Goal: Transaction & Acquisition: Register for event/course

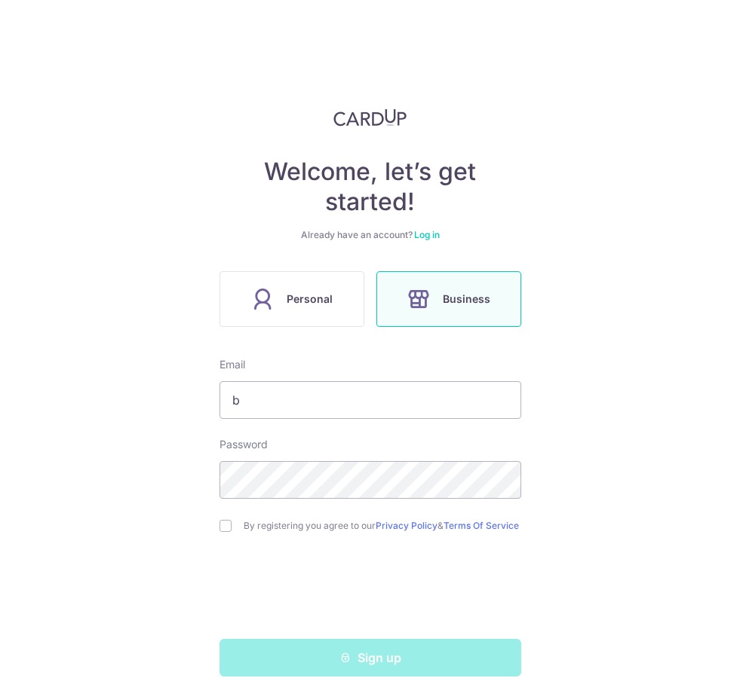
type input "bi"
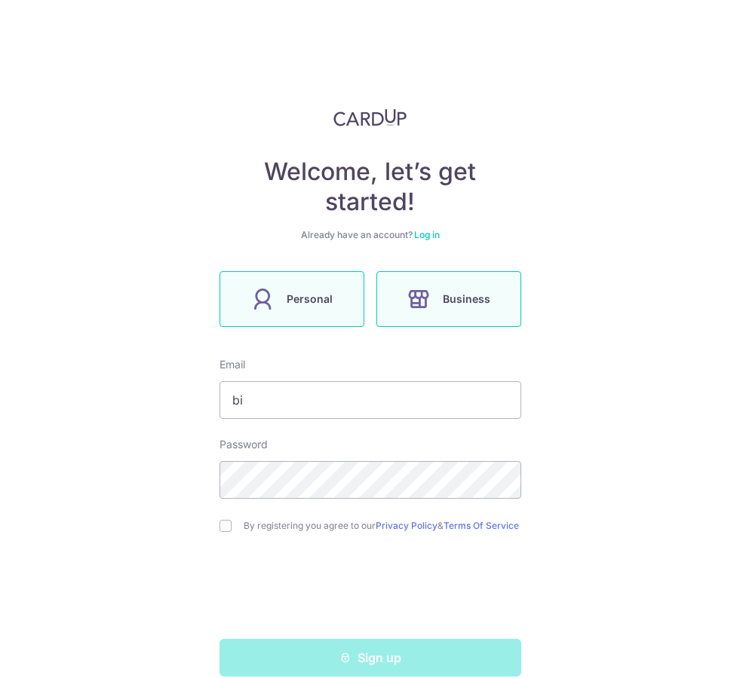
click at [271, 312] on label "Personal" at bounding box center [291, 299] width 145 height 56
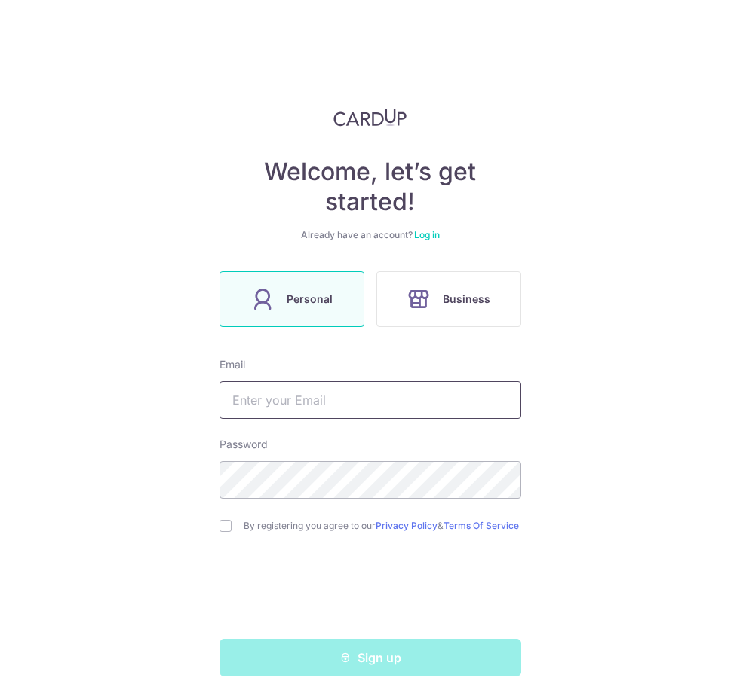
click at [321, 400] on input "text" at bounding box center [370, 400] width 302 height 38
type input "[EMAIL_ADDRESS][DOMAIN_NAME]"
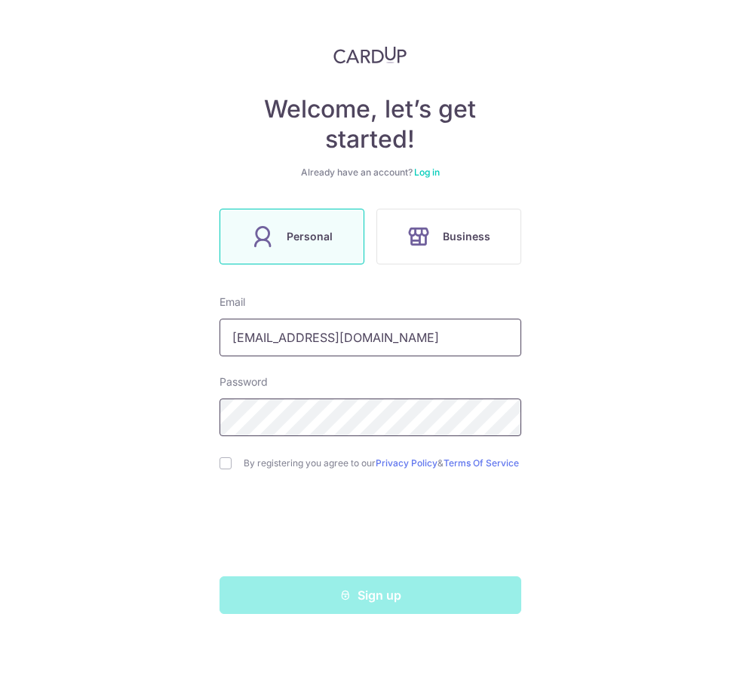
scroll to position [8, 0]
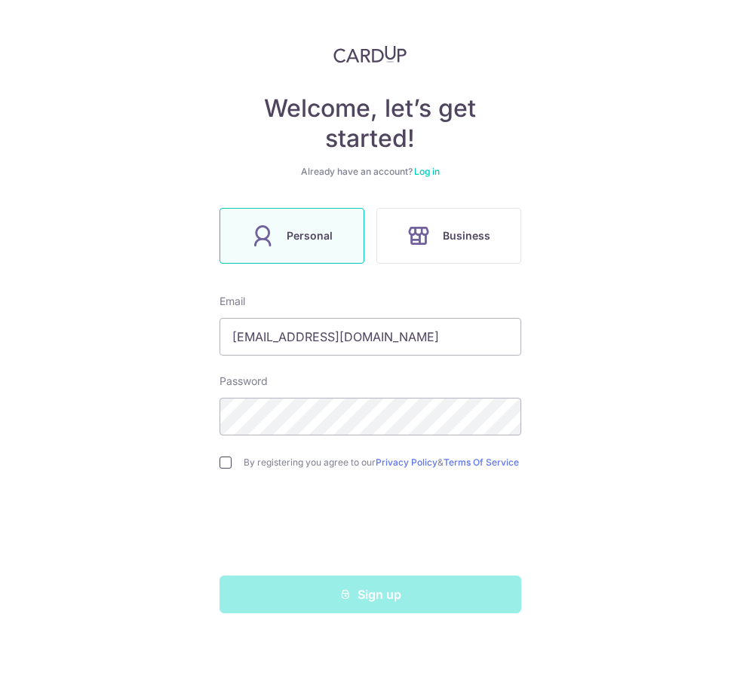
click at [226, 520] on input "checkbox" at bounding box center [225, 526] width 12 height 12
checkbox input "true"
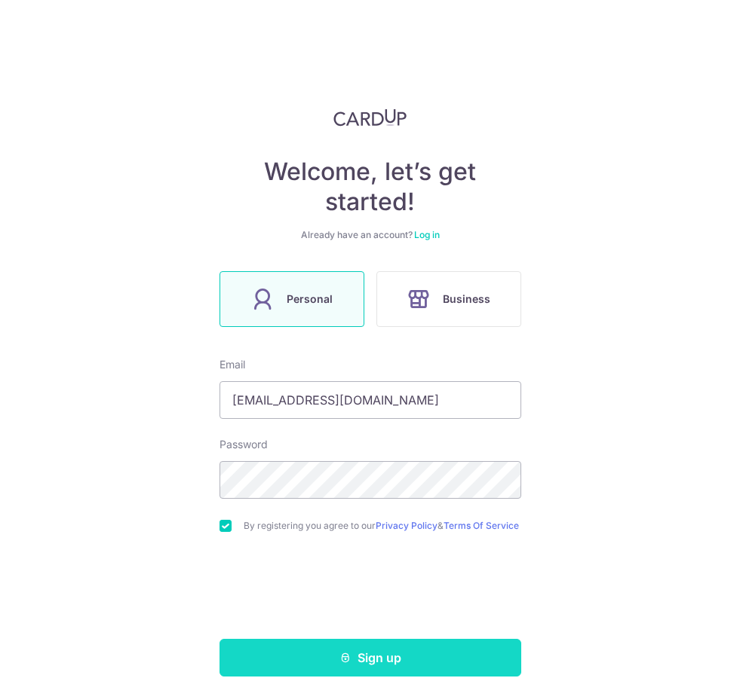
click at [305, 639] on button "Sign up" at bounding box center [370, 658] width 302 height 38
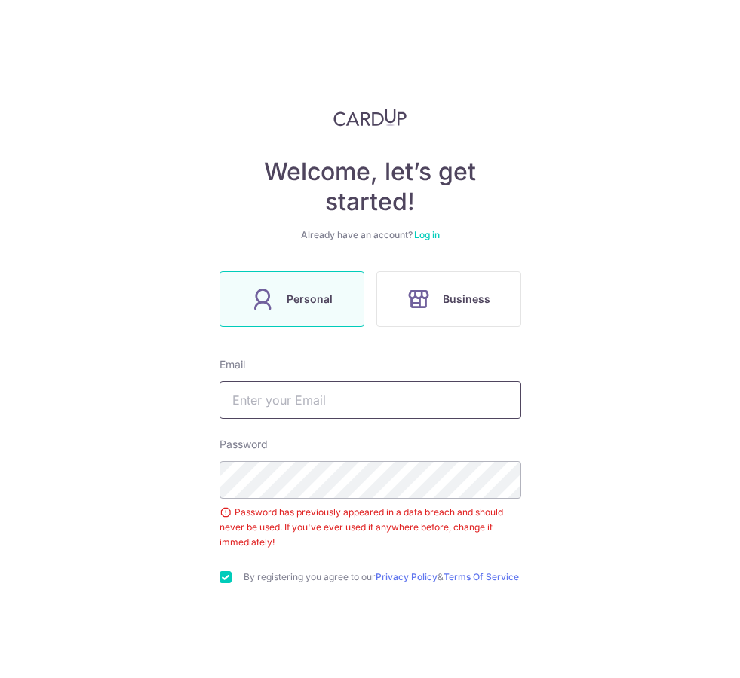
click at [303, 381] on input "text" at bounding box center [370, 400] width 302 height 38
type input "[EMAIL_ADDRESS][DOMAIN_NAME]"
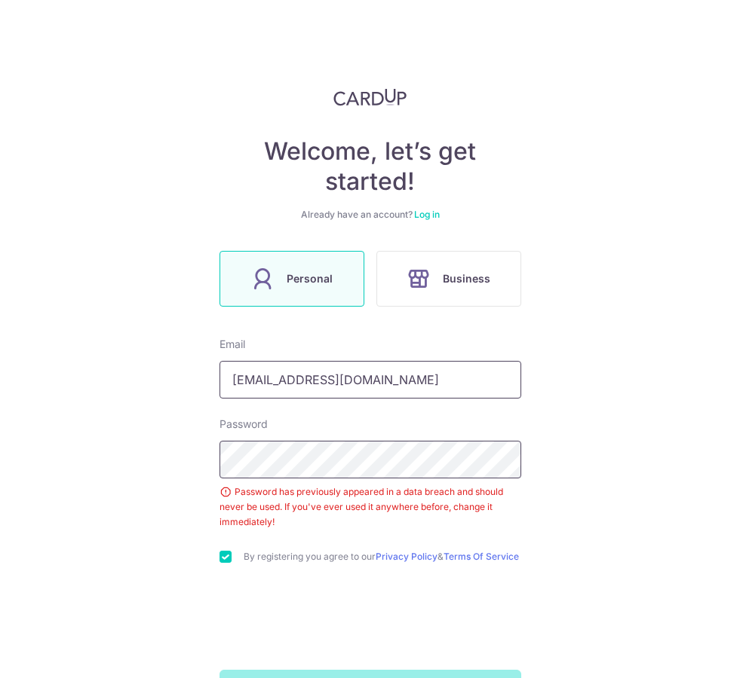
scroll to position [20, 0]
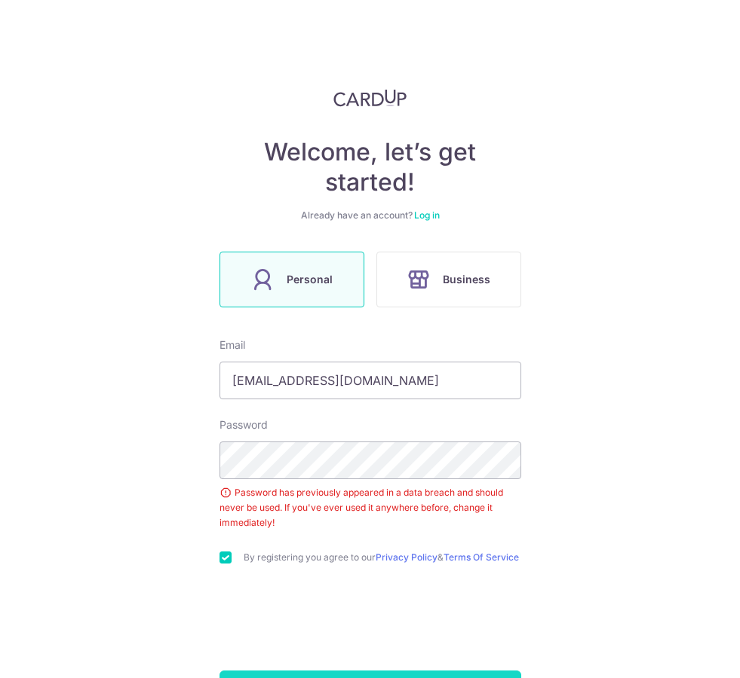
click at [302, 671] on button "Sign up" at bounding box center [370, 690] width 302 height 38
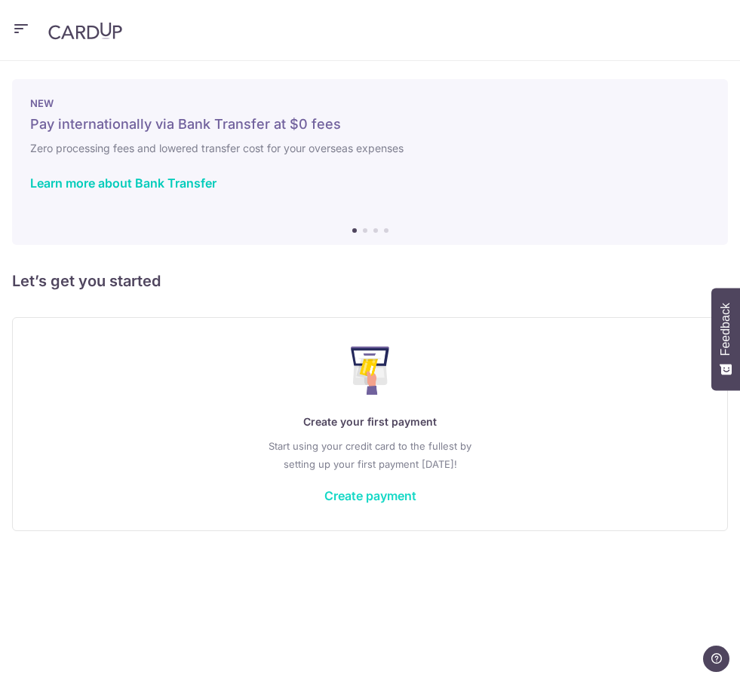
click at [375, 497] on link "Create payment" at bounding box center [370, 496] width 92 height 15
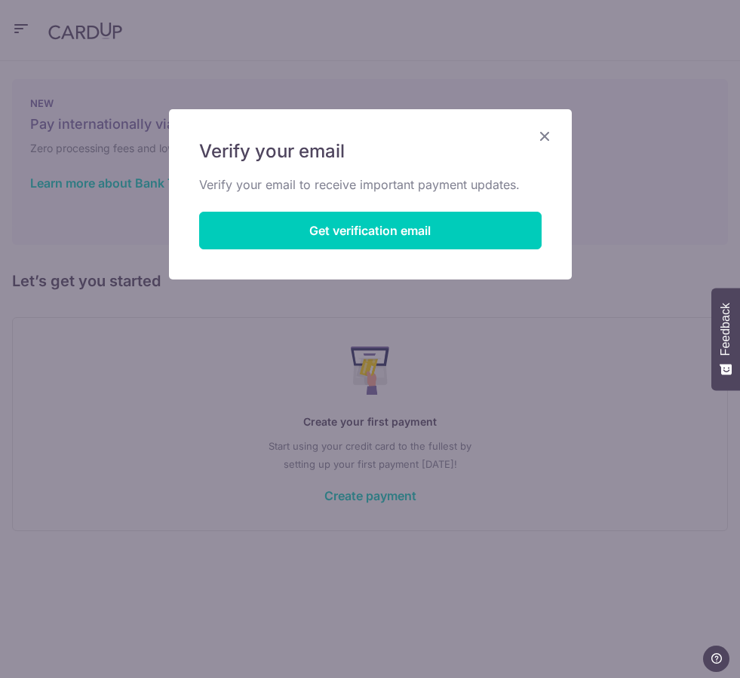
click at [552, 140] on icon "Close" at bounding box center [544, 136] width 18 height 19
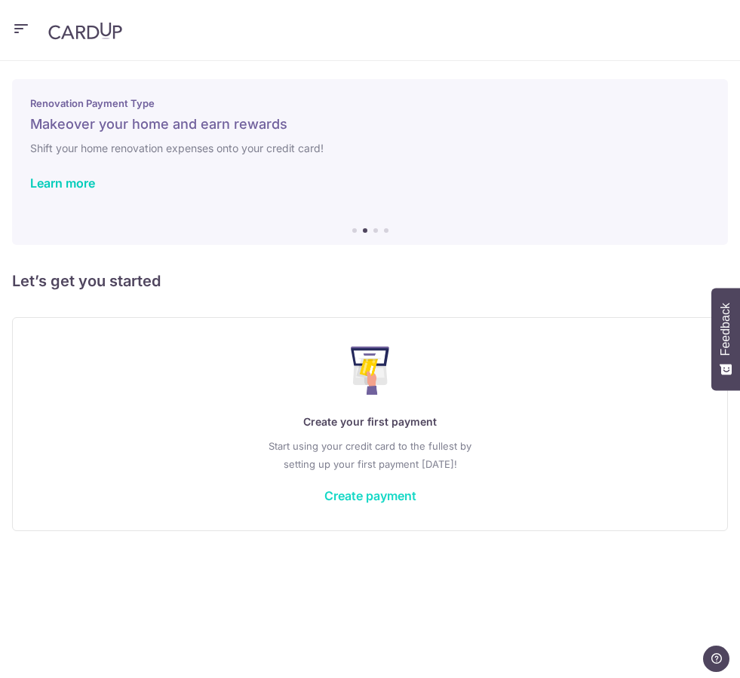
click at [365, 501] on link "Create payment" at bounding box center [370, 496] width 92 height 15
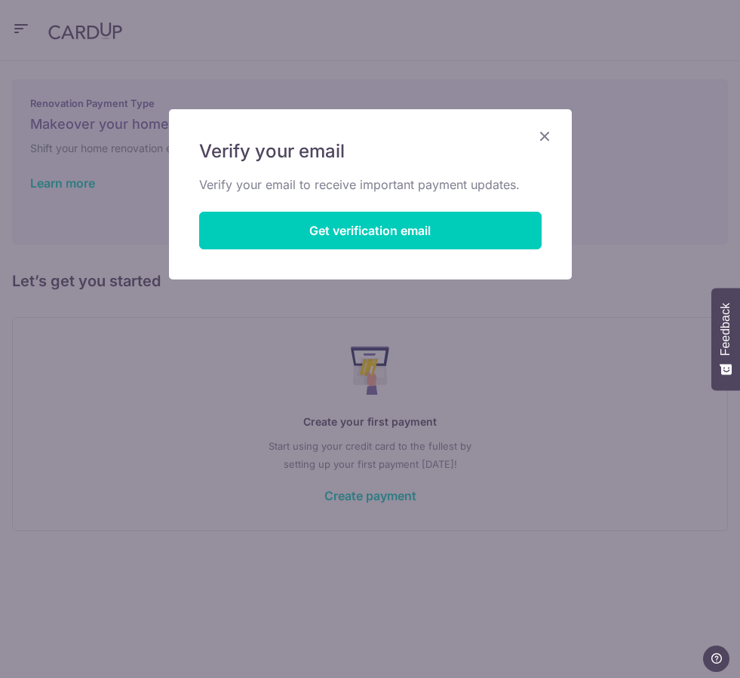
click at [383, 242] on button "Get verification email" at bounding box center [370, 231] width 342 height 38
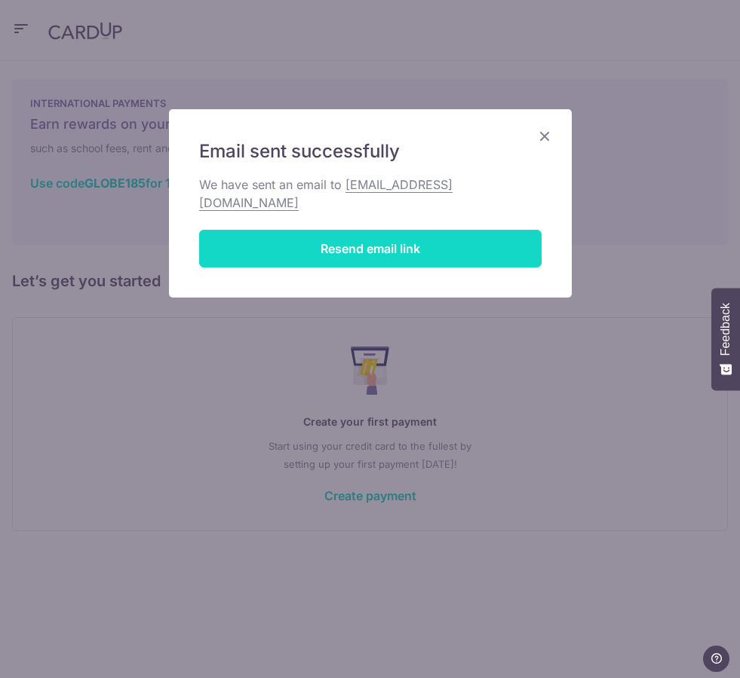
click at [391, 230] on button "Resend email link" at bounding box center [370, 249] width 342 height 38
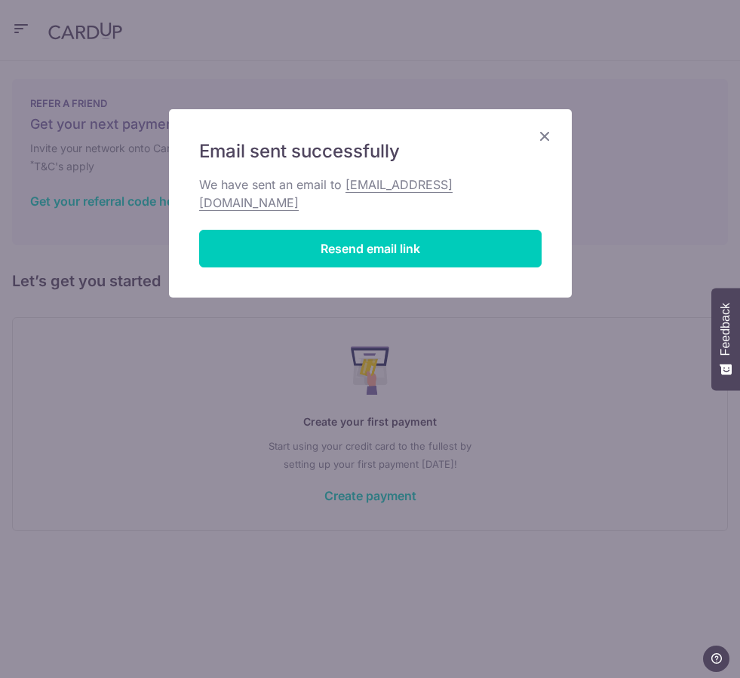
click at [552, 145] on icon "Close" at bounding box center [544, 136] width 18 height 19
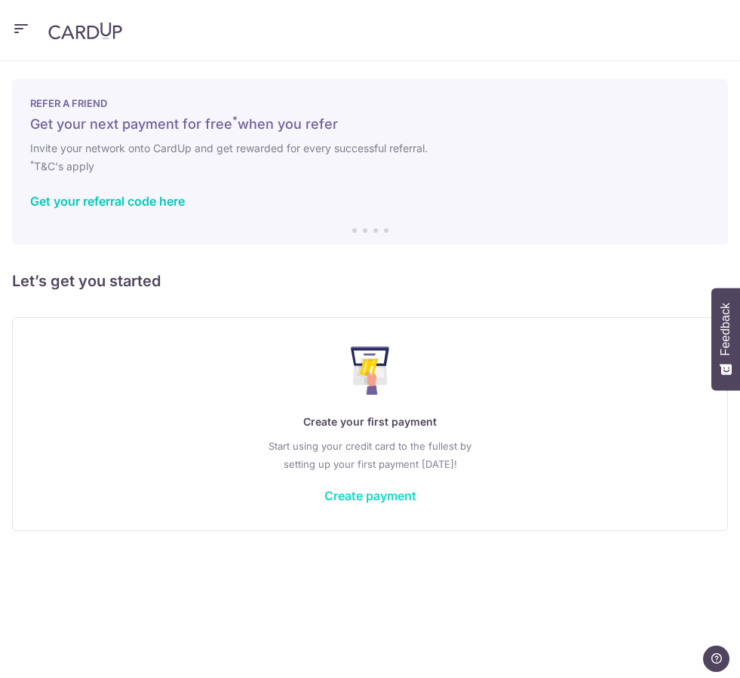
click at [386, 495] on link "Create payment" at bounding box center [370, 496] width 92 height 15
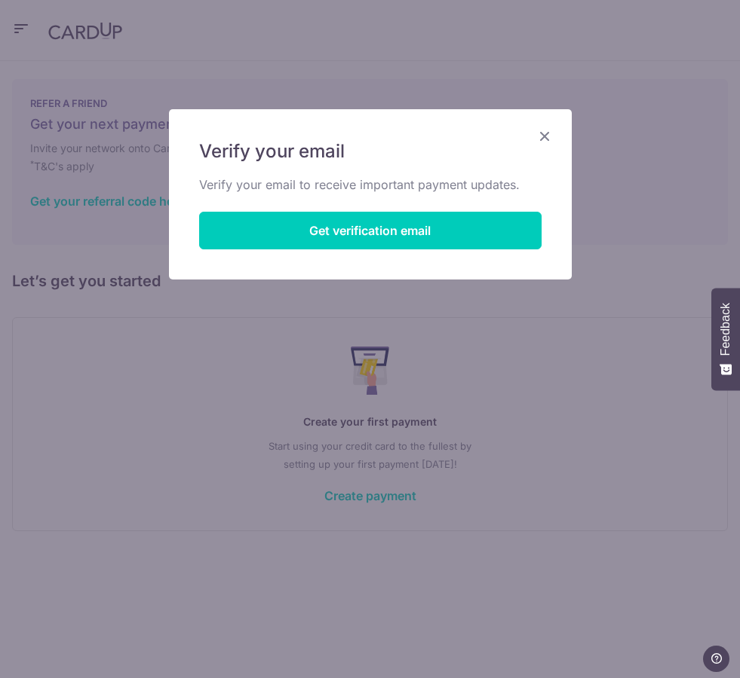
click at [542, 127] on icon "Close" at bounding box center [544, 136] width 18 height 19
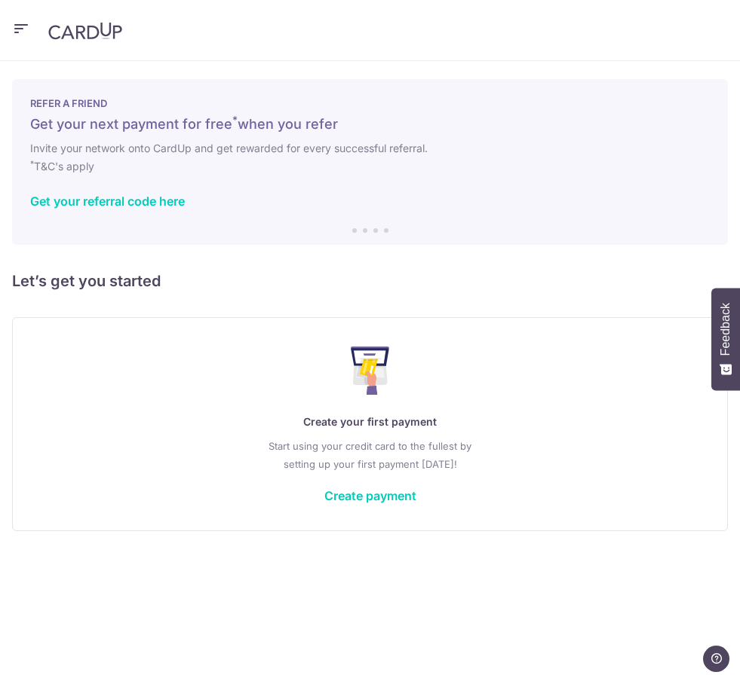
click at [14, 21] on icon "button" at bounding box center [21, 29] width 18 height 19
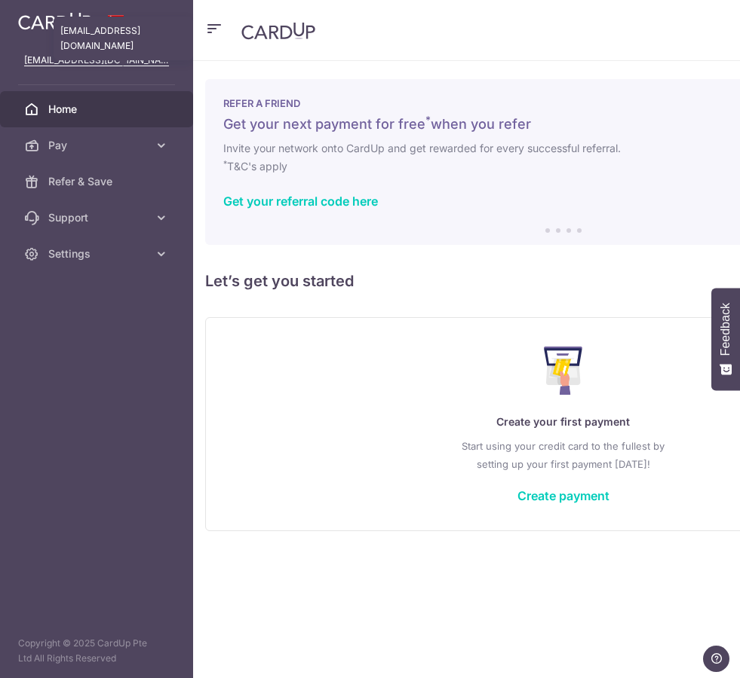
click at [53, 65] on p "[EMAIL_ADDRESS][DOMAIN_NAME]" at bounding box center [96, 60] width 145 height 15
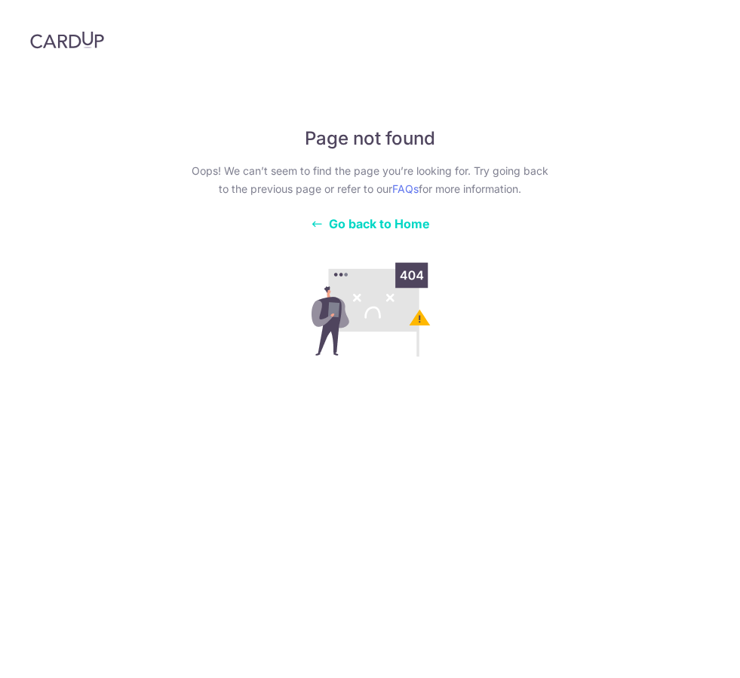
click at [387, 216] on span "Go back to Home" at bounding box center [379, 223] width 101 height 15
